Goal: Task Accomplishment & Management: Manage account settings

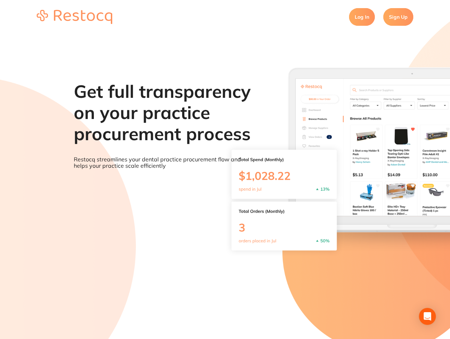
click at [225, 169] on div "Get full transparency on your practice procurement process Restocq streamlines …" at bounding box center [163, 122] width 178 height 106
click at [427, 316] on icon "Open Intercom Messenger" at bounding box center [427, 316] width 7 height 8
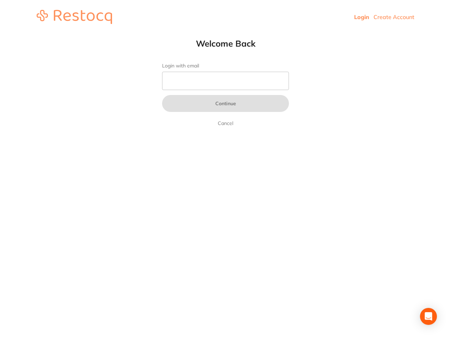
click at [226, 17] on header "Login Create Account" at bounding box center [225, 17] width 451 height 34
click at [429, 316] on icon "Open Intercom Messenger" at bounding box center [428, 316] width 7 height 8
